Goal: Information Seeking & Learning: Learn about a topic

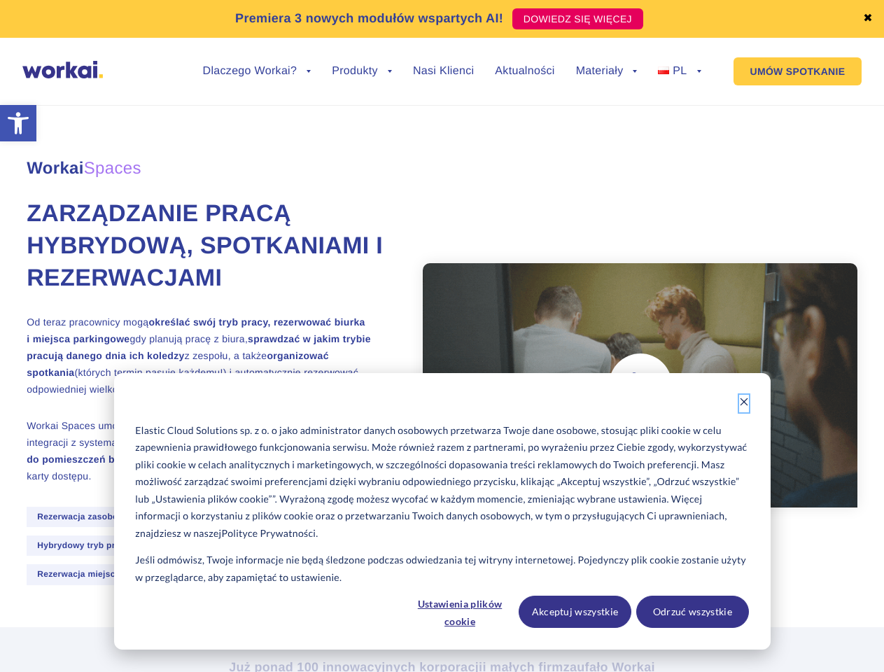
click at [744, 403] on icon "Dismiss cookie banner" at bounding box center [744, 402] width 10 height 10
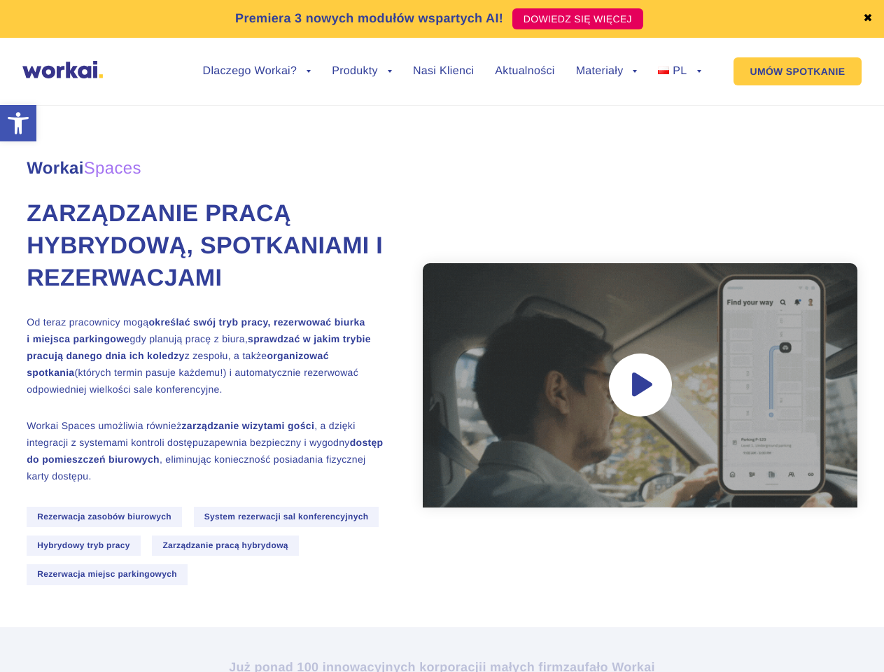
click at [460, 612] on div "Workai Spaces Zarządzanie pracą hybrydową, spotkaniami i rezerwacjami Od teraz …" at bounding box center [442, 357] width 831 height 540
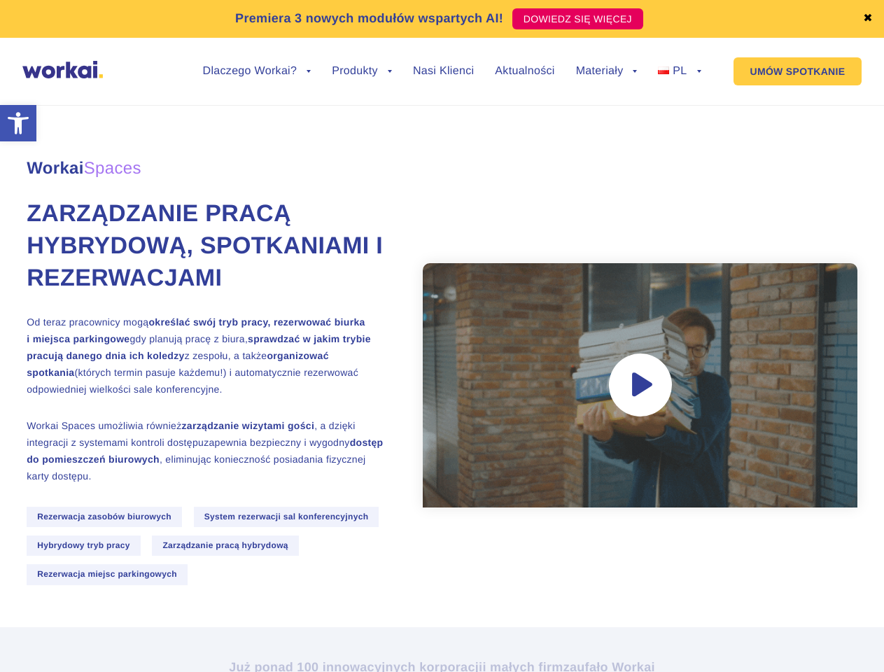
click at [575, 612] on div "Workai Spaces Zarządzanie pracą hybrydową, spotkaniami i rezerwacjami Od teraz …" at bounding box center [442, 357] width 831 height 540
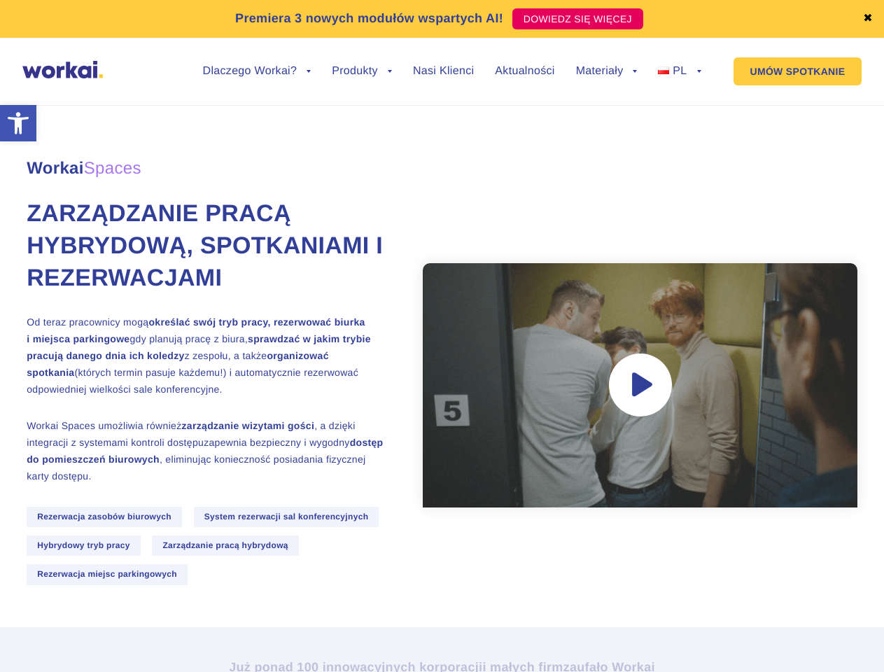
click at [692, 612] on div "Workai Spaces Zarządzanie pracą hybrydową, spotkaniami i rezerwacjami Od teraz …" at bounding box center [442, 357] width 831 height 540
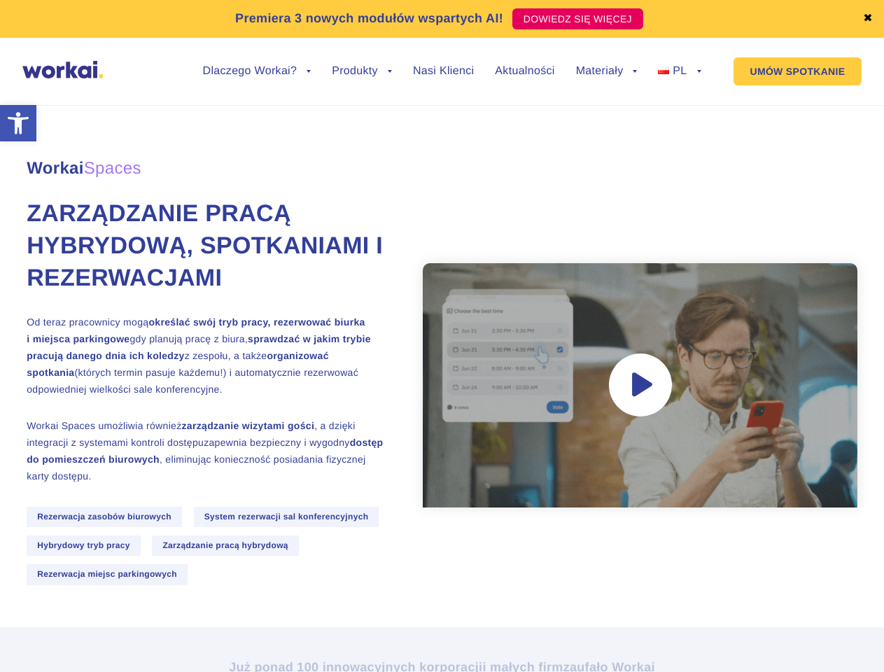
click at [868, 19] on link "✖" at bounding box center [868, 18] width 10 height 11
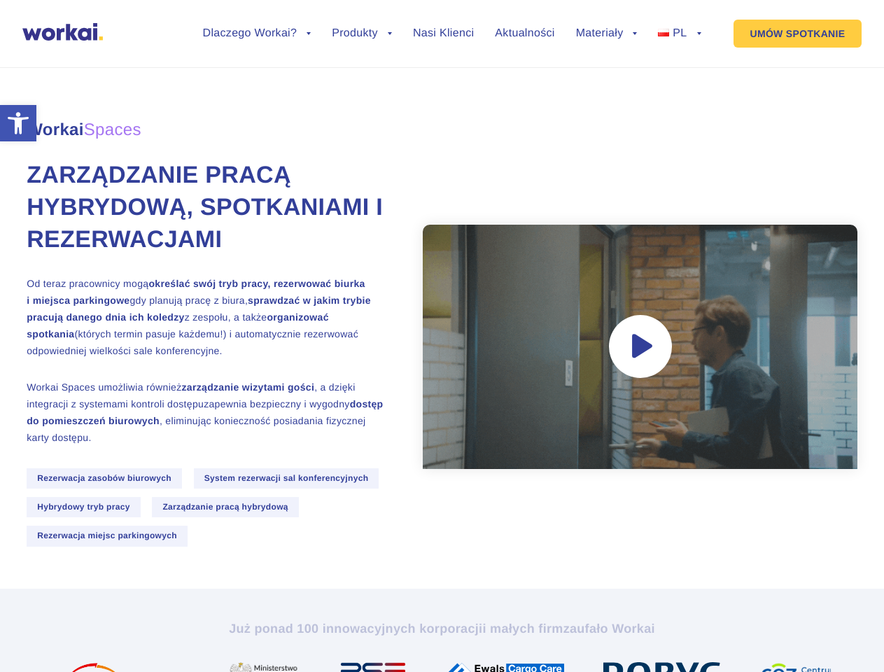
click at [257, 82] on div "Workai Spaces Zarządzanie pracą hybrydową, spotkaniami i rezerwacjami Od teraz …" at bounding box center [442, 319] width 831 height 540
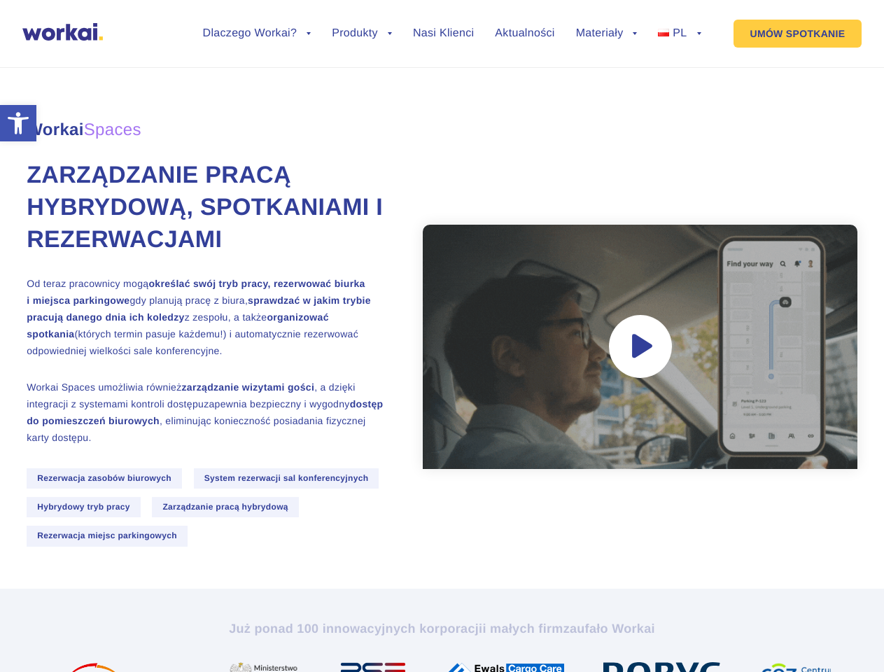
click at [257, 71] on div "Workai Spaces Zarządzanie pracą hybrydową, spotkaniami i rezerwacjami Od teraz …" at bounding box center [442, 319] width 831 height 540
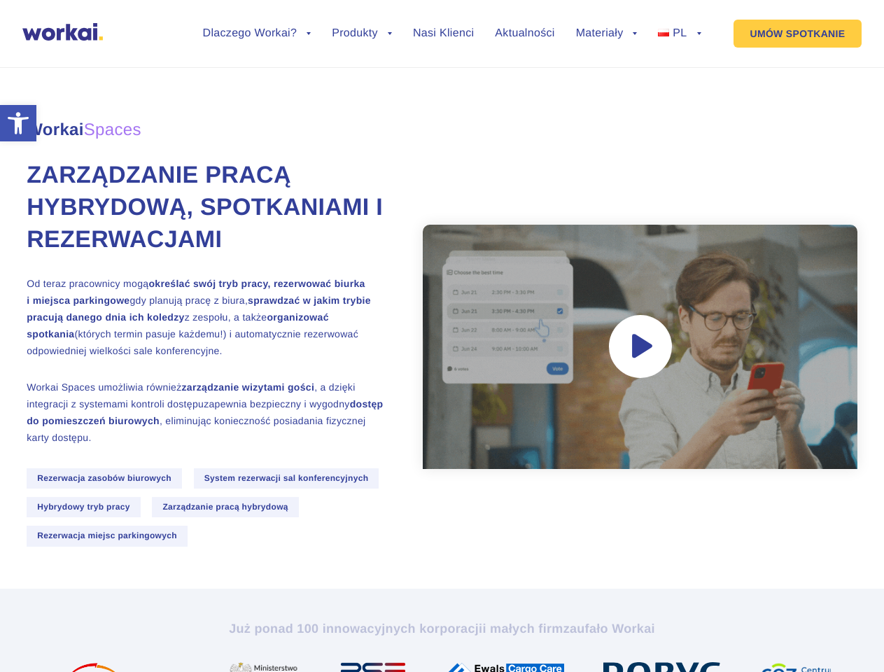
click at [362, 82] on div "Workai Spaces Zarządzanie pracą hybrydową, spotkaniami i rezerwacjami Od teraz …" at bounding box center [442, 319] width 831 height 540
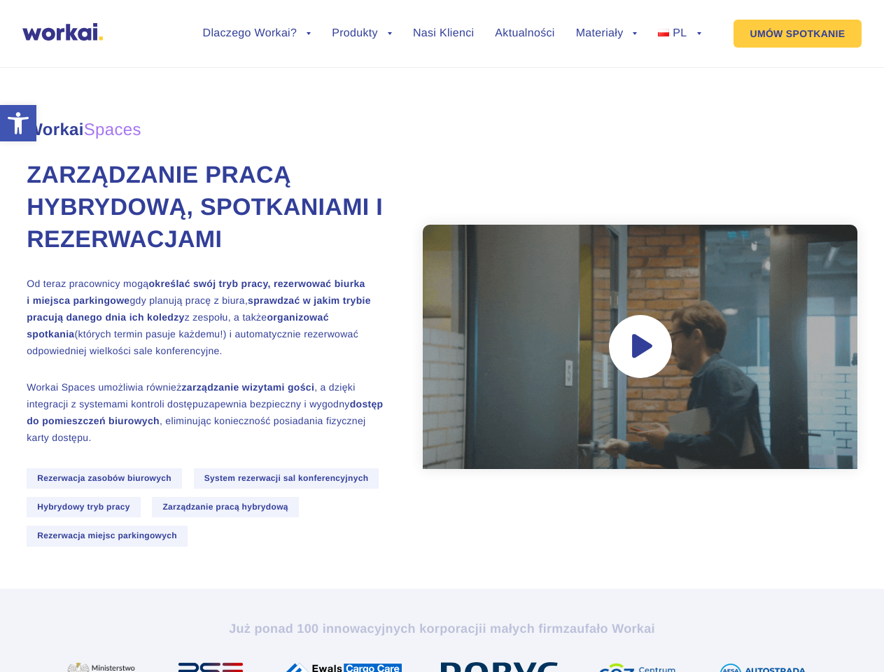
click at [607, 82] on div "Workai Spaces Zarządzanie pracą hybrydową, spotkaniami i rezerwacjami Od teraz …" at bounding box center [442, 319] width 831 height 540
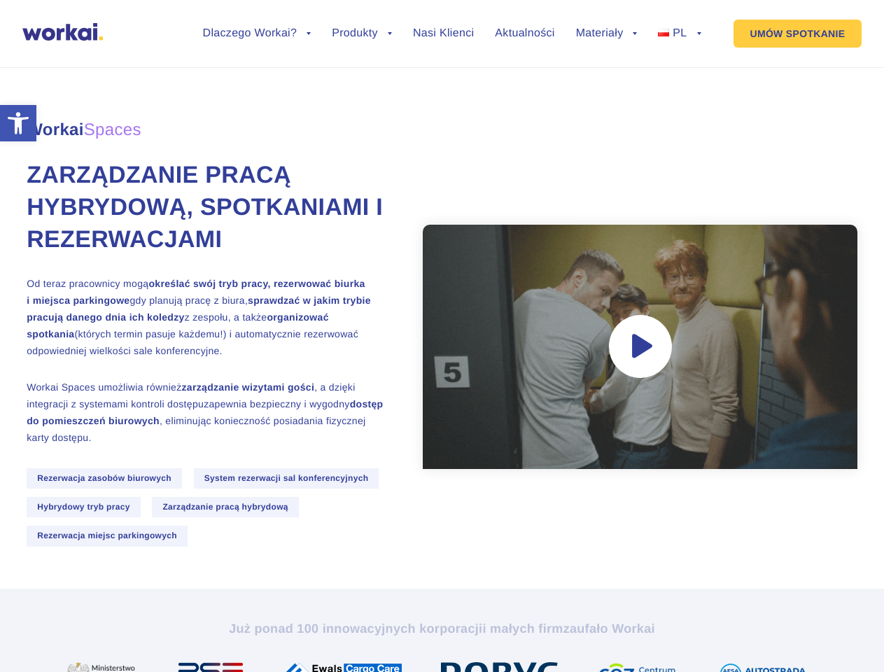
click at [607, 71] on div "Workai Spaces Zarządzanie pracą hybrydową, spotkaniami i rezerwacjami Od teraz …" at bounding box center [442, 319] width 831 height 540
